Goal: Communication & Community: Answer question/provide support

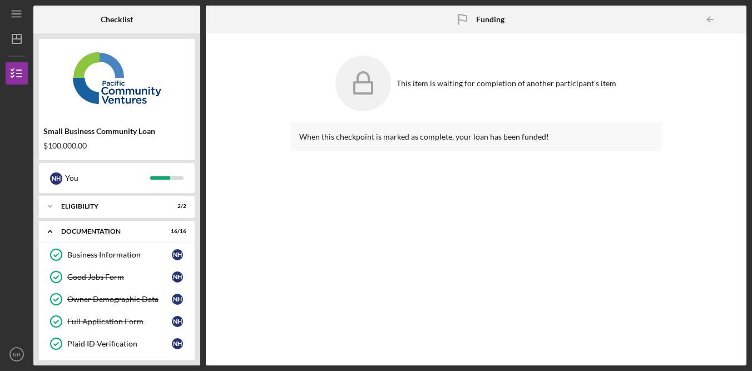
scroll to position [580, 0]
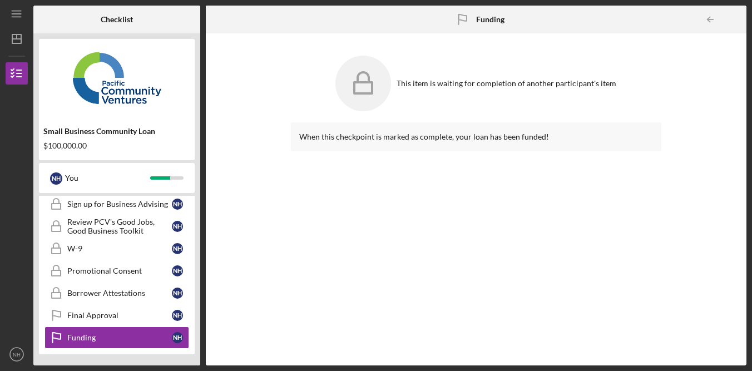
click at [509, 217] on div "When this checkpoint is marked as complete, your loan has been funded!" at bounding box center [476, 235] width 370 height 226
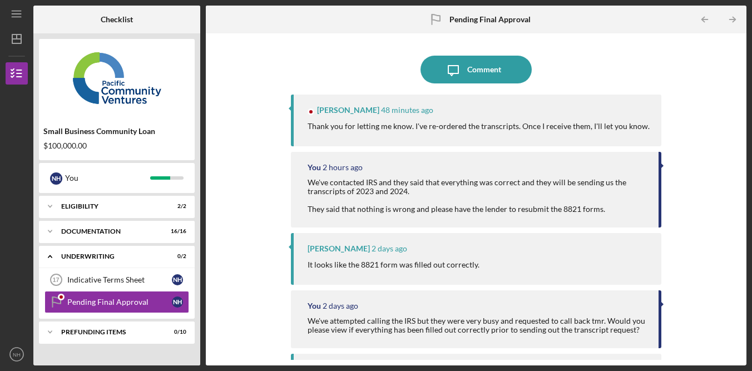
click at [705, 106] on div "Icon/Message Comment Alberto Enriquez 48 minutes ago Thank you for letting me k…" at bounding box center [475, 199] width 529 height 321
click at [699, 99] on div "Icon/Message Comment Alberto Enriquez 48 minutes ago Thank you for letting me k…" at bounding box center [475, 199] width 529 height 321
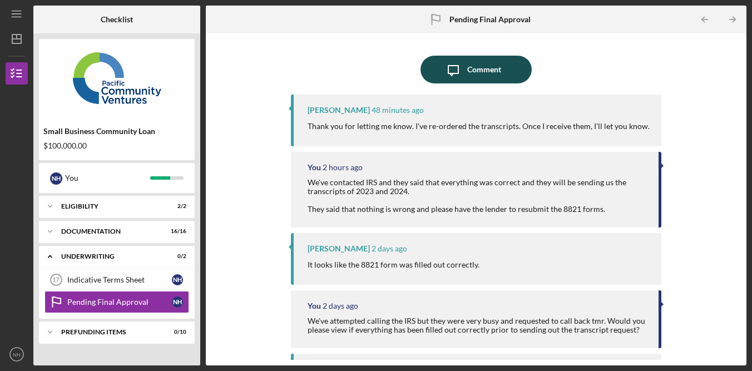
click at [482, 74] on div "Comment" at bounding box center [484, 70] width 34 height 28
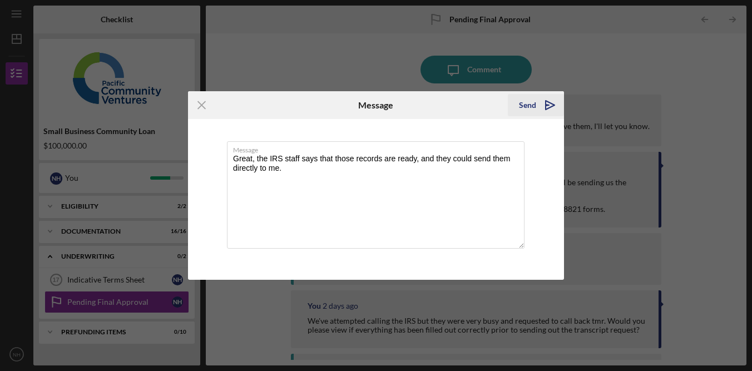
type textarea "Great, the IRS staff says that those records are ready, and they could send the…"
click at [526, 111] on div "Send" at bounding box center [527, 105] width 17 height 22
